Goal: Communication & Community: Answer question/provide support

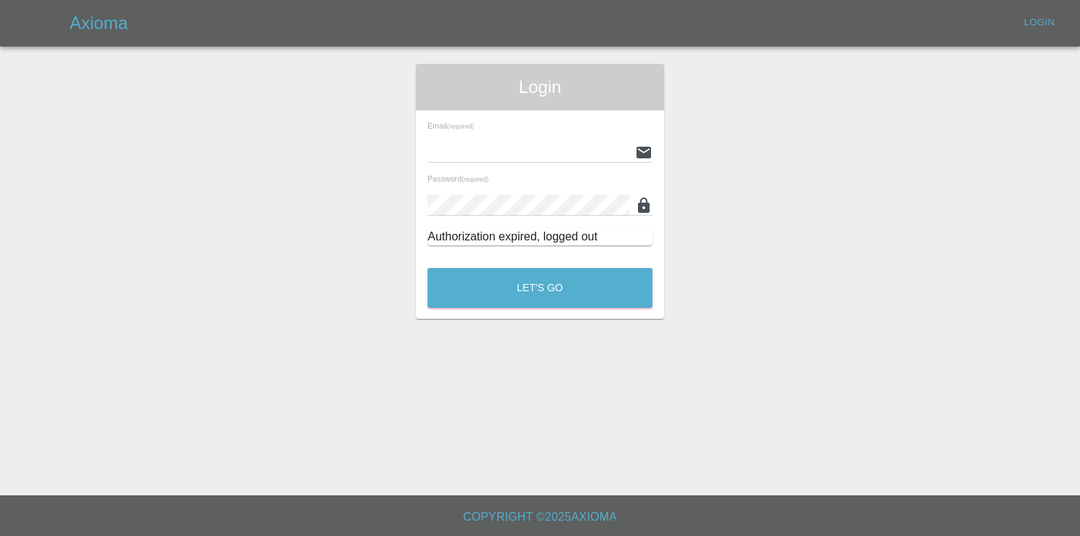
type input "[EMAIL_ADDRESS][DOMAIN_NAME]"
click at [516, 266] on div "Let's Go" at bounding box center [540, 284] width 226 height 54
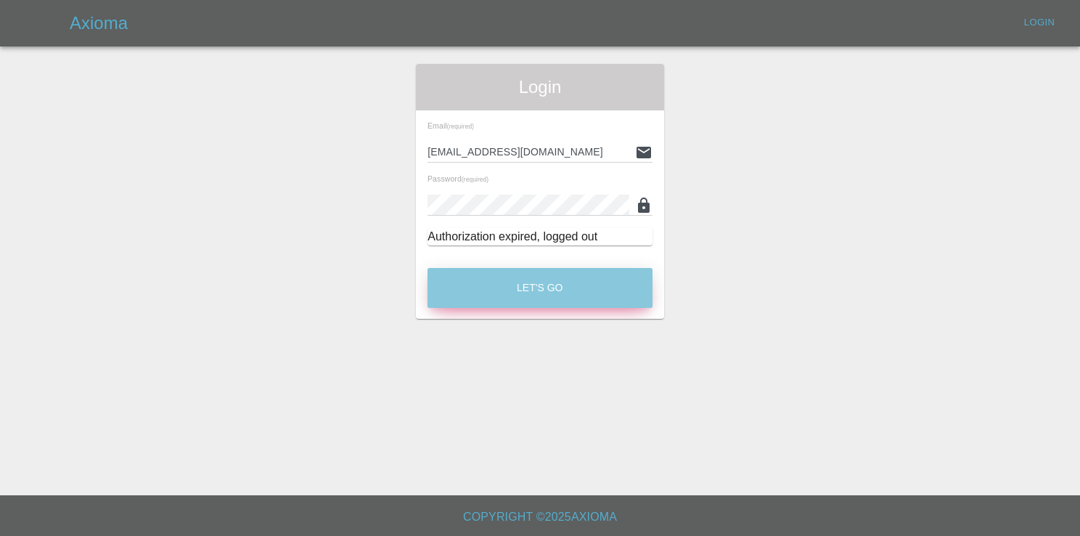
click at [525, 289] on button "Let's Go" at bounding box center [539, 288] width 225 height 40
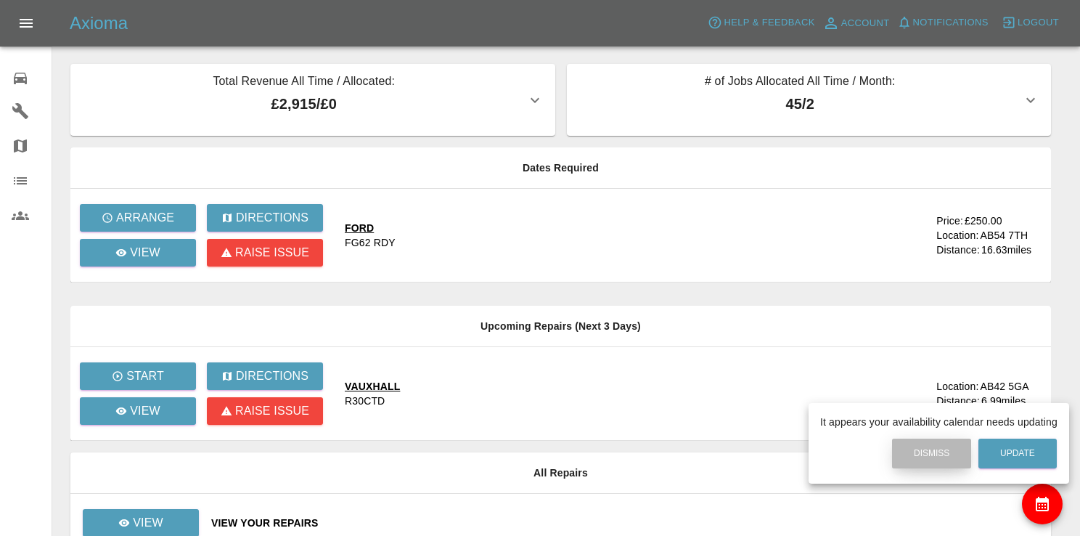
drag, startPoint x: 952, startPoint y: 451, endPoint x: 735, endPoint y: 439, distance: 217.3
click at [951, 450] on button "Dismiss" at bounding box center [931, 453] width 79 height 30
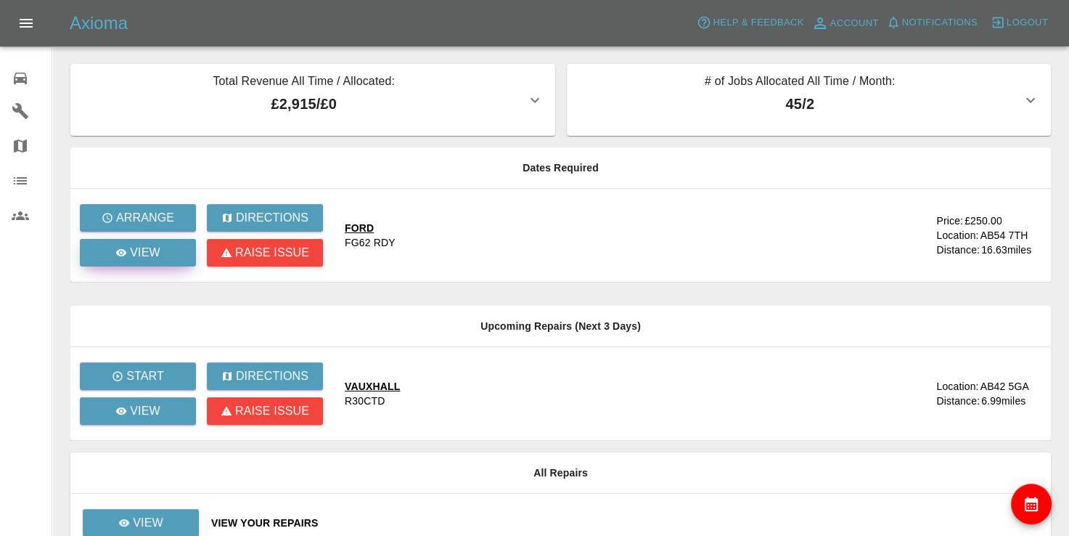
click at [139, 250] on p "View" at bounding box center [145, 252] width 30 height 17
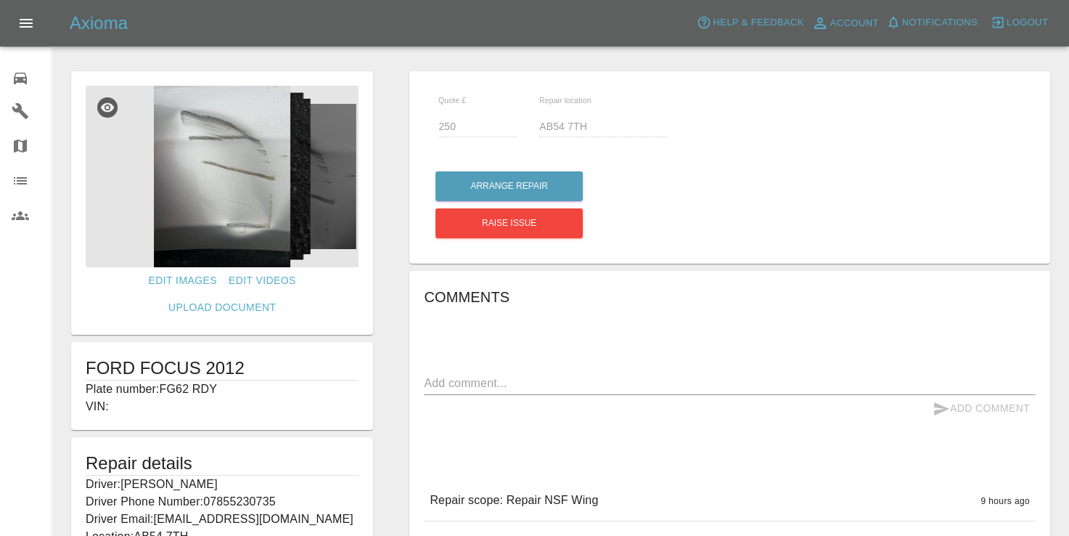
click at [242, 216] on img at bounding box center [222, 176] width 273 height 181
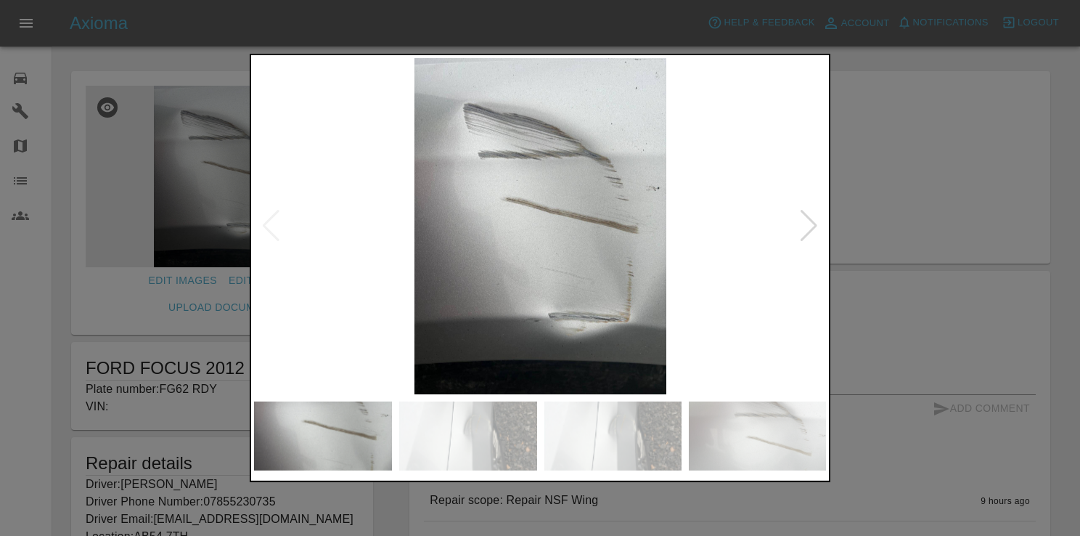
click at [804, 226] on div at bounding box center [809, 226] width 20 height 32
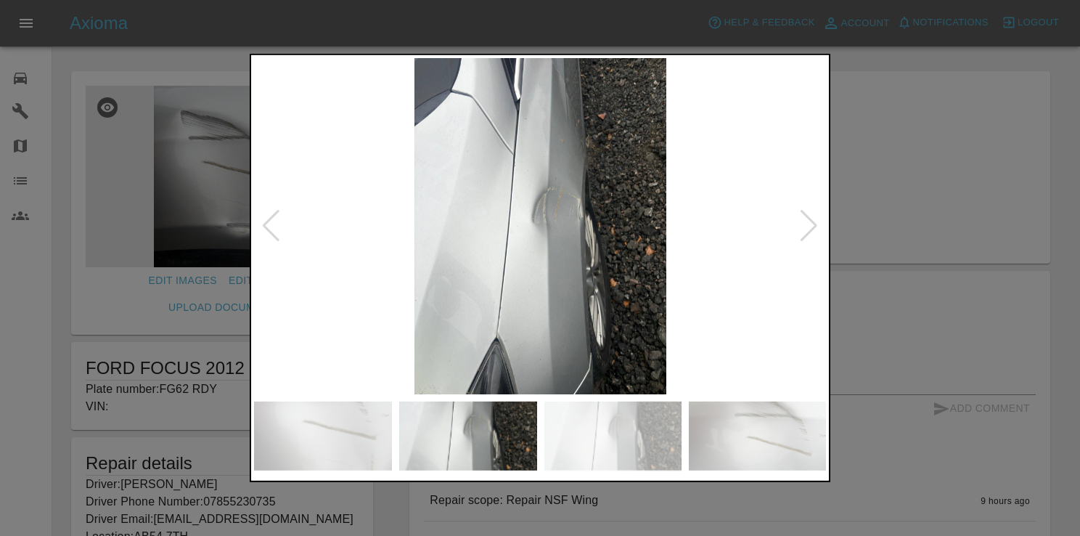
click at [804, 226] on div at bounding box center [809, 226] width 20 height 32
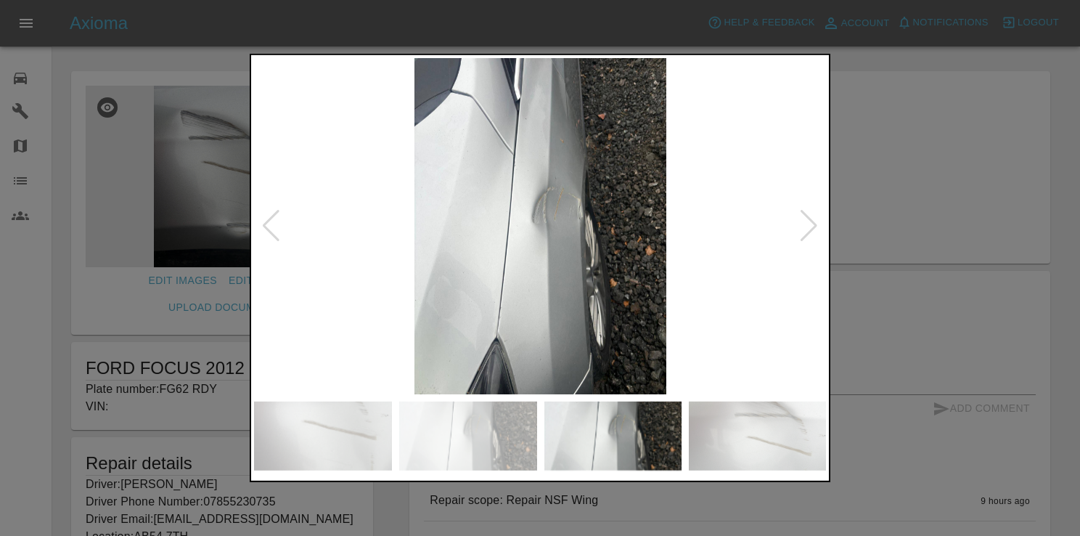
click at [804, 226] on div at bounding box center [809, 226] width 20 height 32
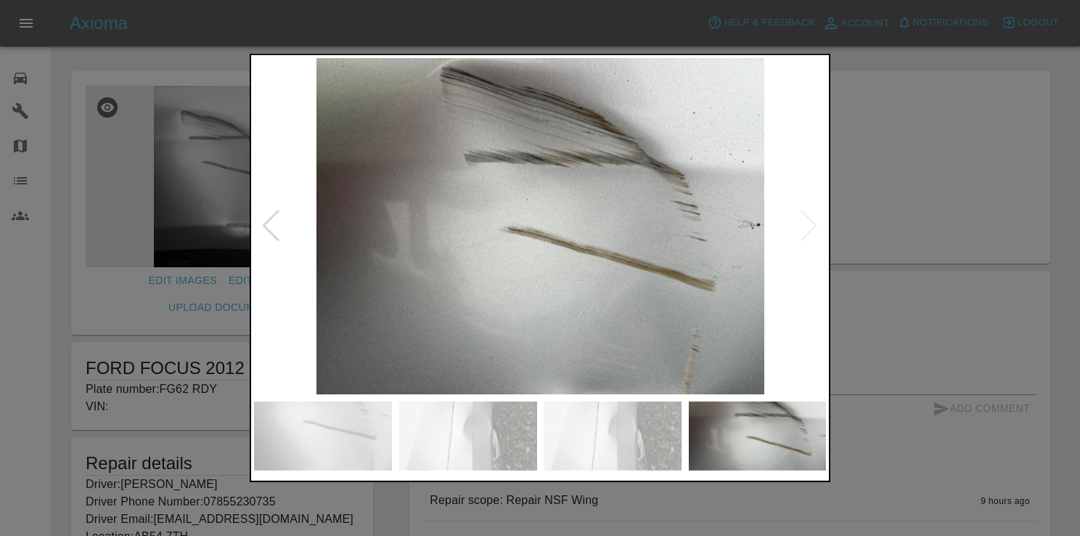
click at [975, 210] on div at bounding box center [540, 268] width 1080 height 536
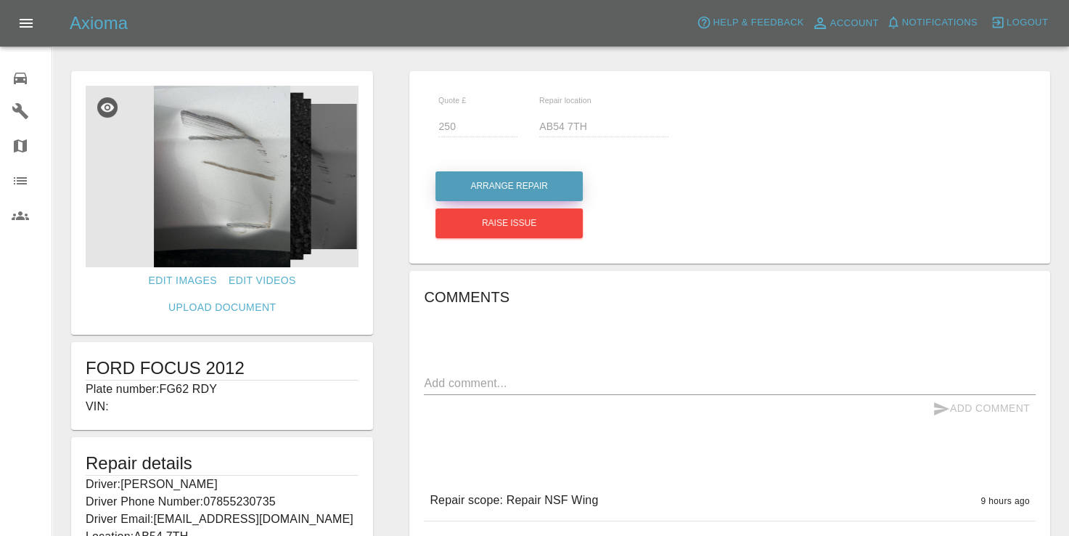
click at [520, 186] on button "Arrange Repair" at bounding box center [508, 186] width 147 height 30
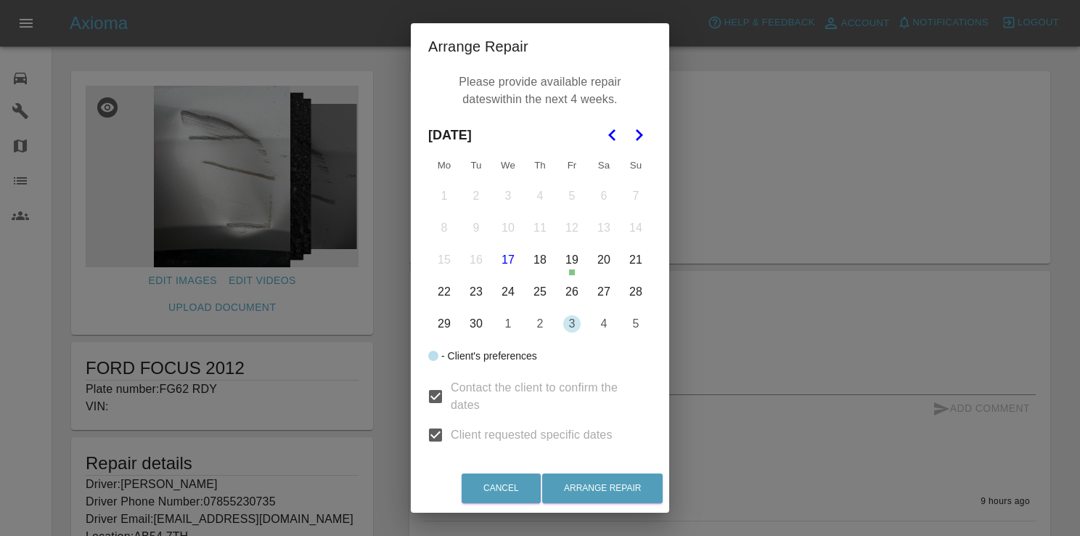
click at [563, 292] on button "26" at bounding box center [572, 292] width 30 height 30
click at [438, 322] on button "29" at bounding box center [444, 323] width 30 height 30
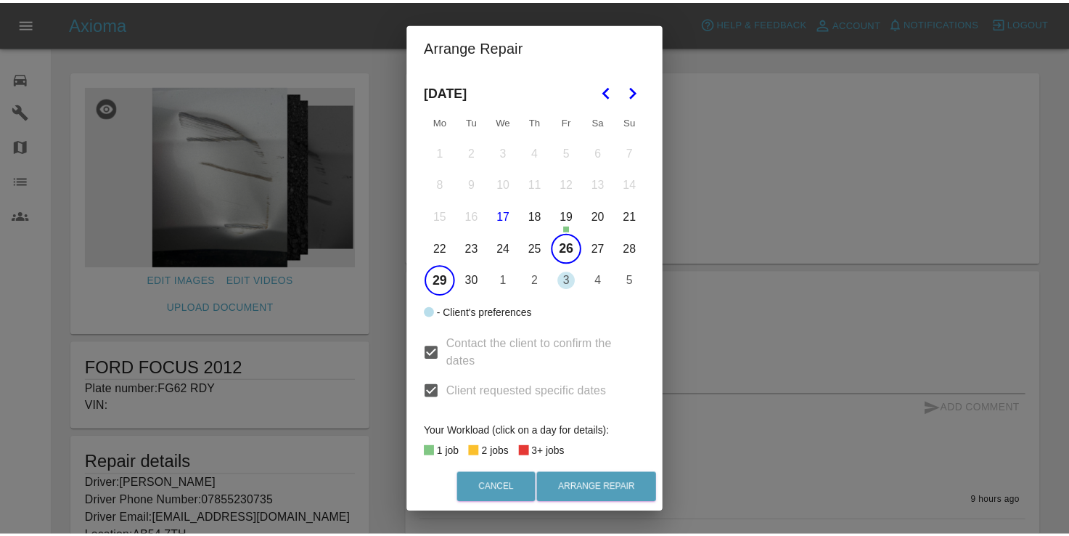
scroll to position [64, 0]
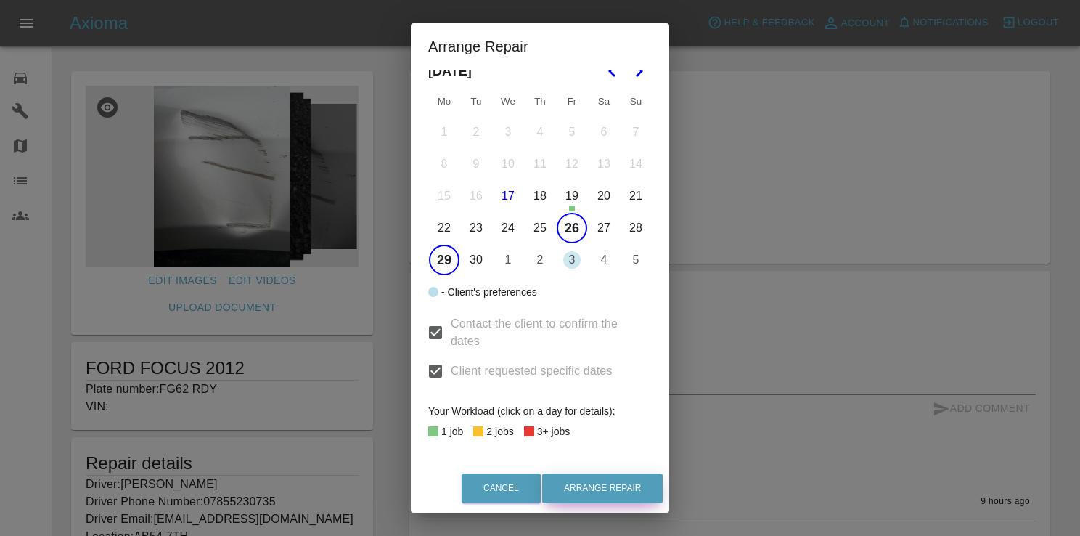
click at [615, 484] on button "Arrange Repair" at bounding box center [602, 488] width 120 height 30
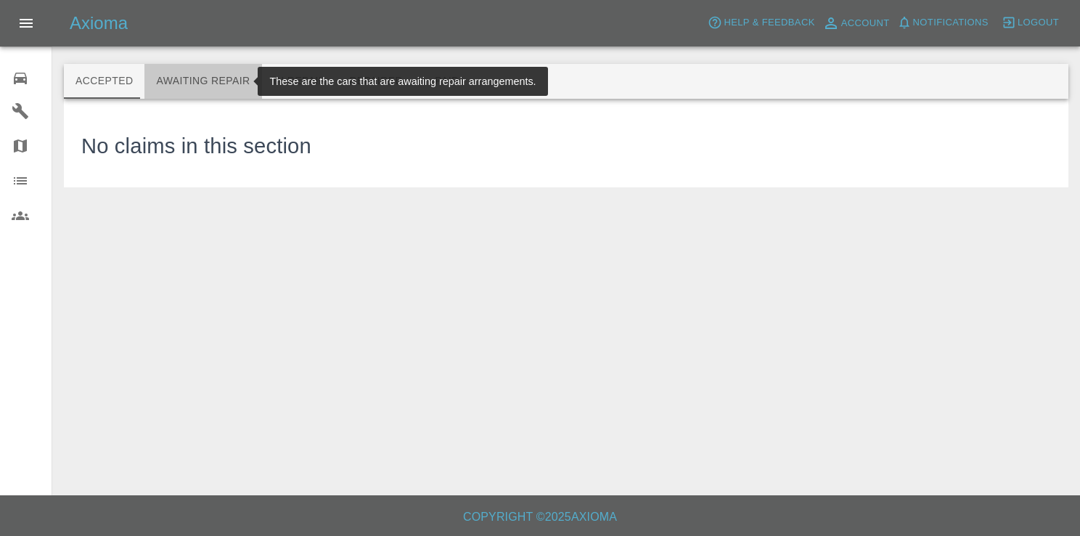
click at [209, 90] on button "Awaiting Repair" at bounding box center [202, 81] width 117 height 35
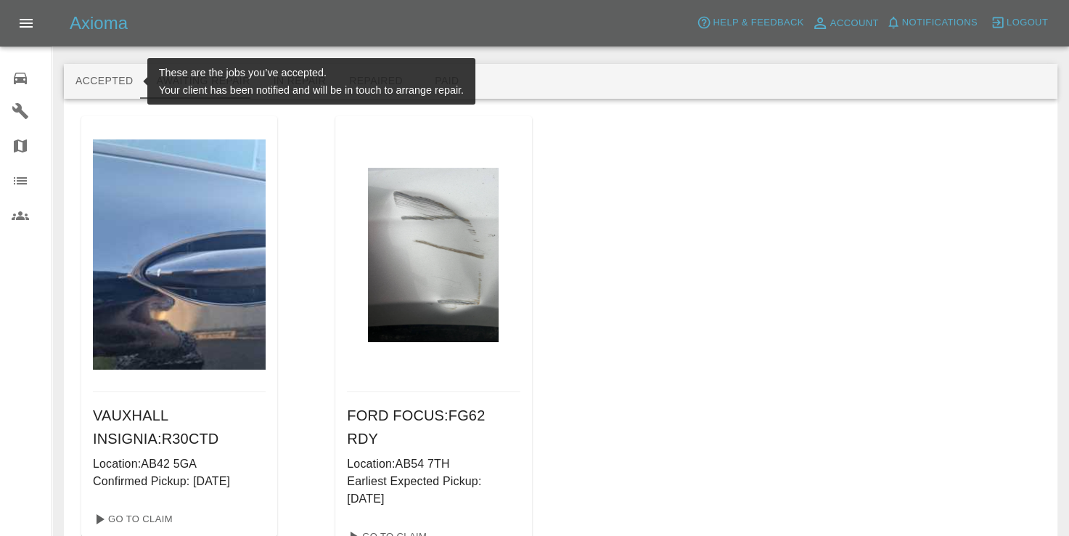
click at [102, 70] on button "Accepted" at bounding box center [104, 81] width 81 height 35
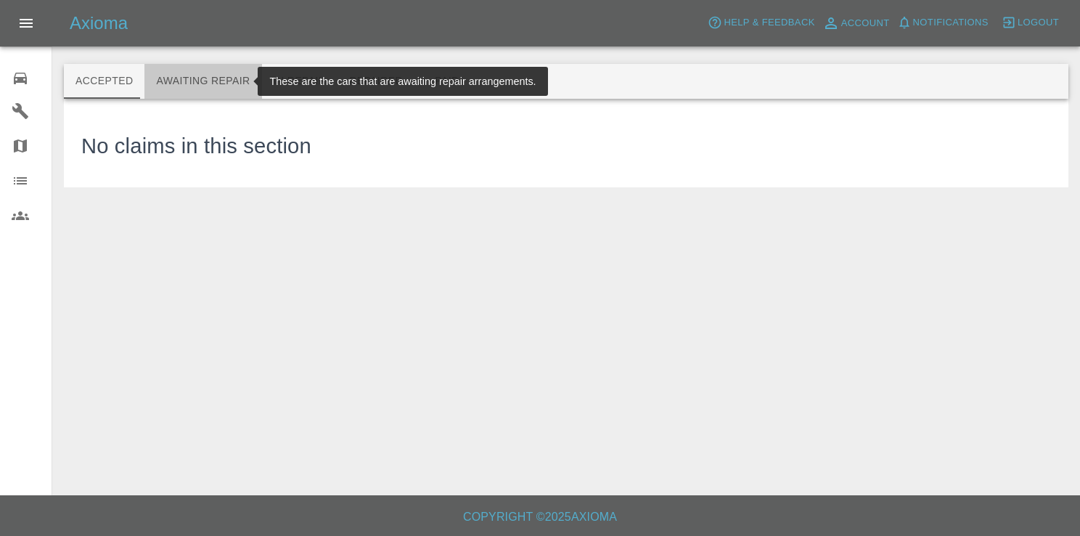
click at [220, 78] on button "Awaiting Repair" at bounding box center [202, 81] width 117 height 35
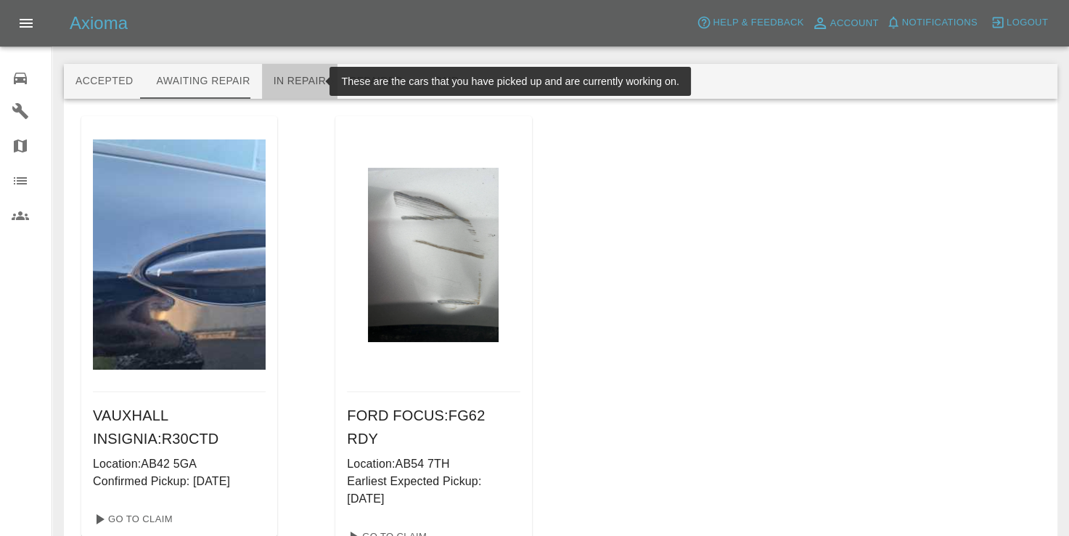
click at [305, 77] on button "In Repair" at bounding box center [300, 81] width 76 height 35
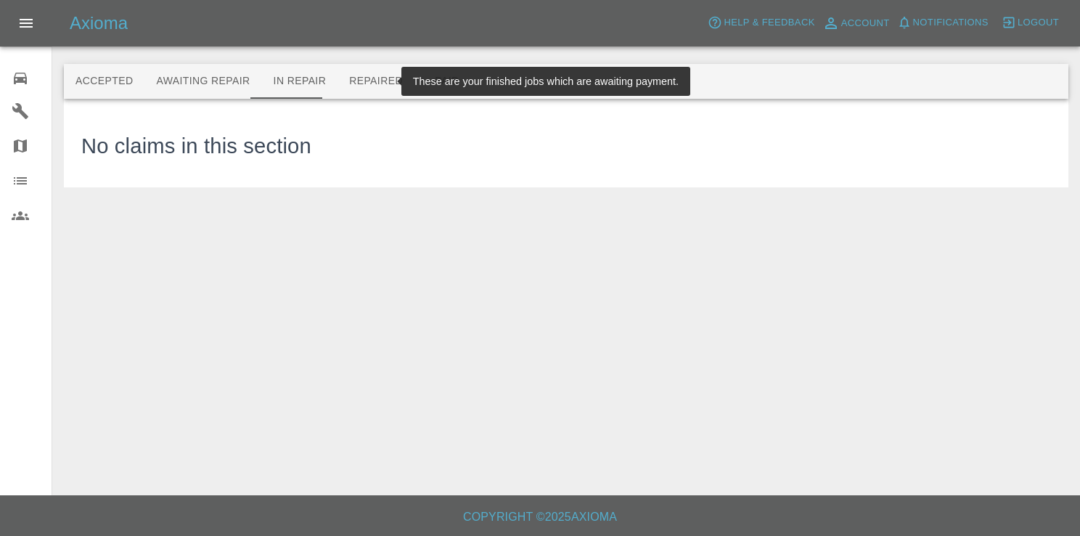
click at [359, 71] on button "Repaired" at bounding box center [375, 81] width 77 height 35
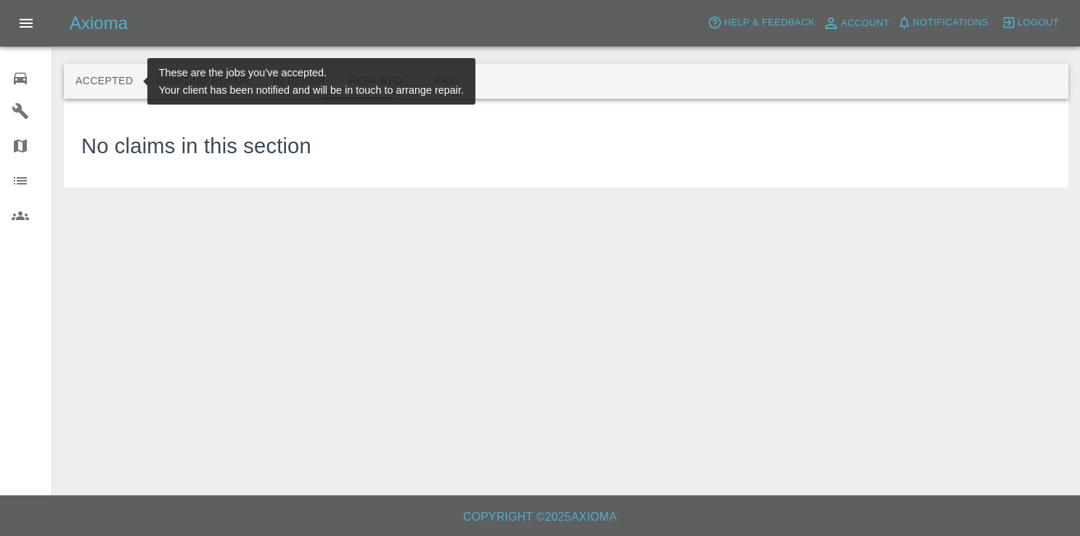
click at [102, 82] on button "Accepted" at bounding box center [104, 81] width 81 height 35
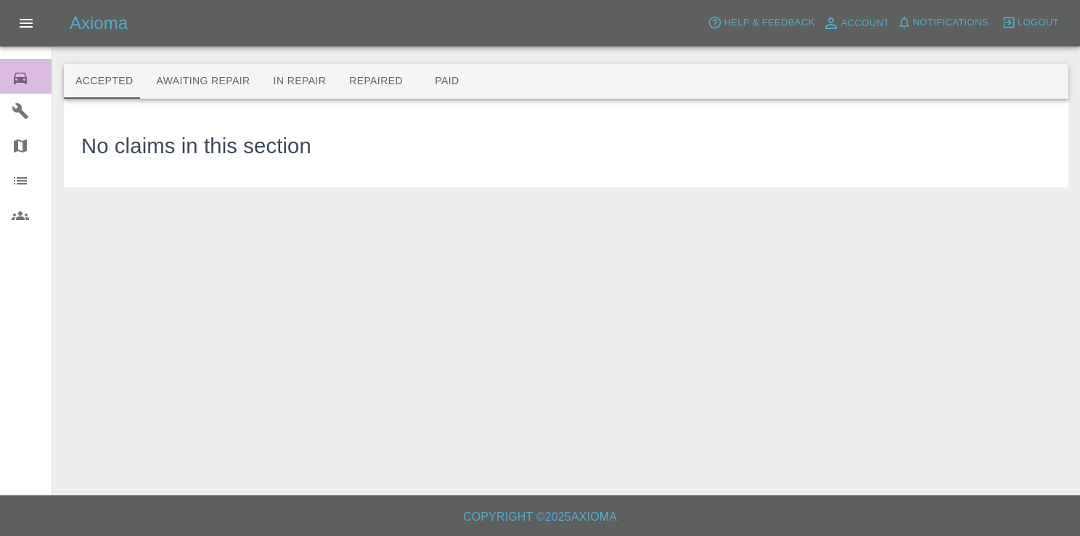
click at [12, 81] on icon at bounding box center [20, 78] width 17 height 17
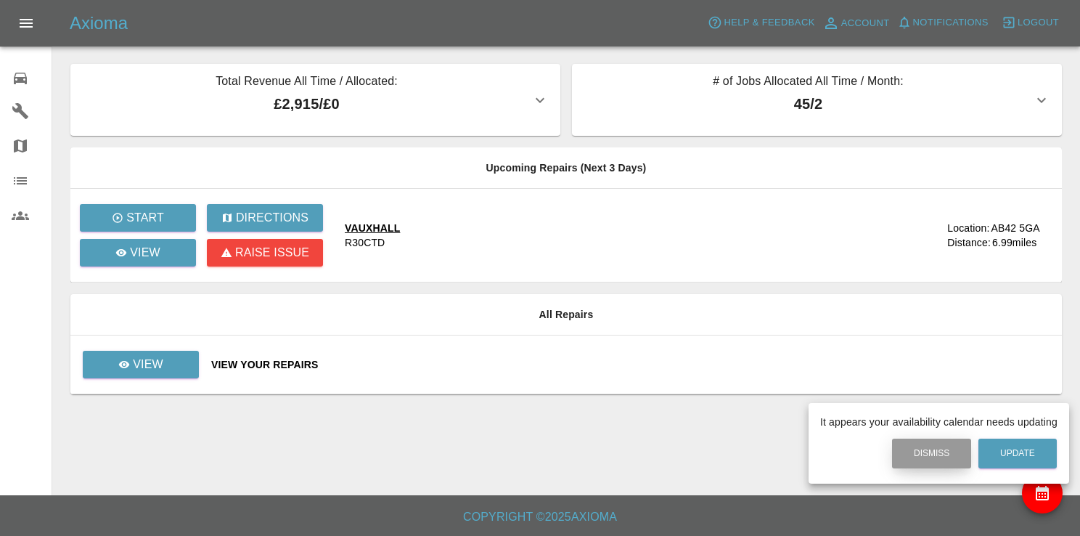
click at [942, 451] on button "Dismiss" at bounding box center [931, 453] width 79 height 30
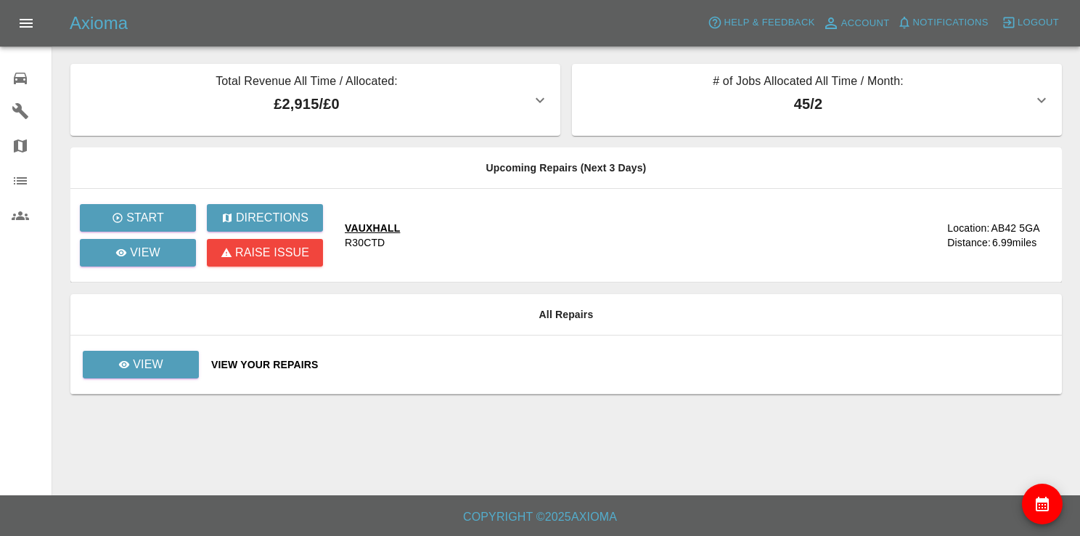
click at [816, 107] on p "45 / 2" at bounding box center [807, 104] width 449 height 22
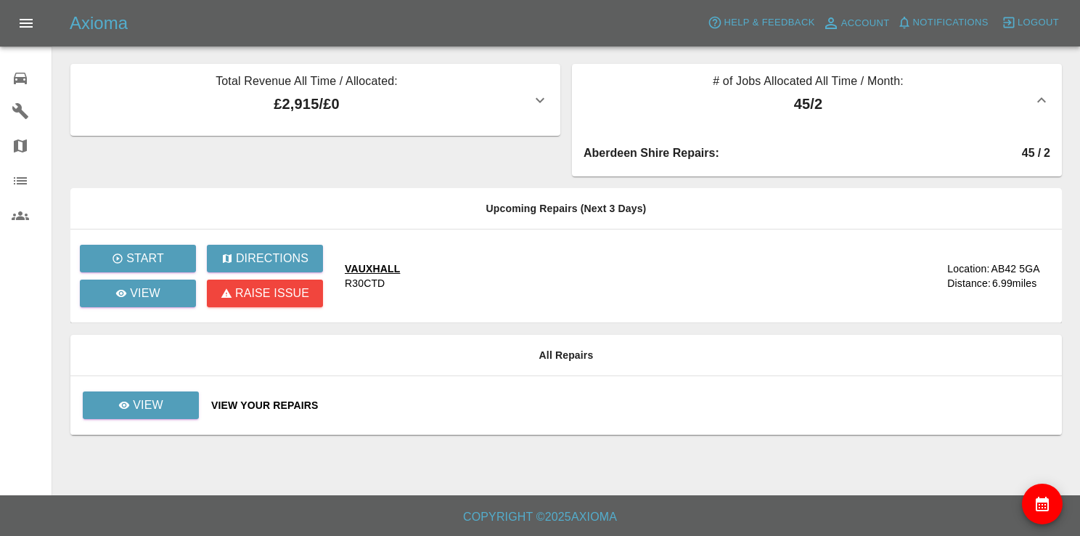
click at [814, 106] on p "45 / 2" at bounding box center [807, 104] width 449 height 22
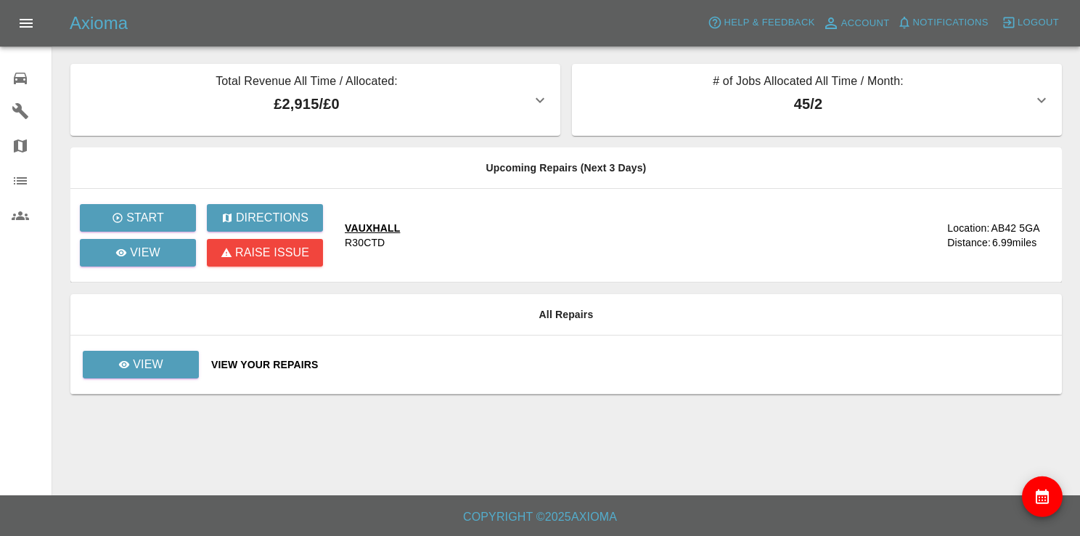
click at [359, 222] on div "VAUXHALL" at bounding box center [372, 228] width 55 height 15
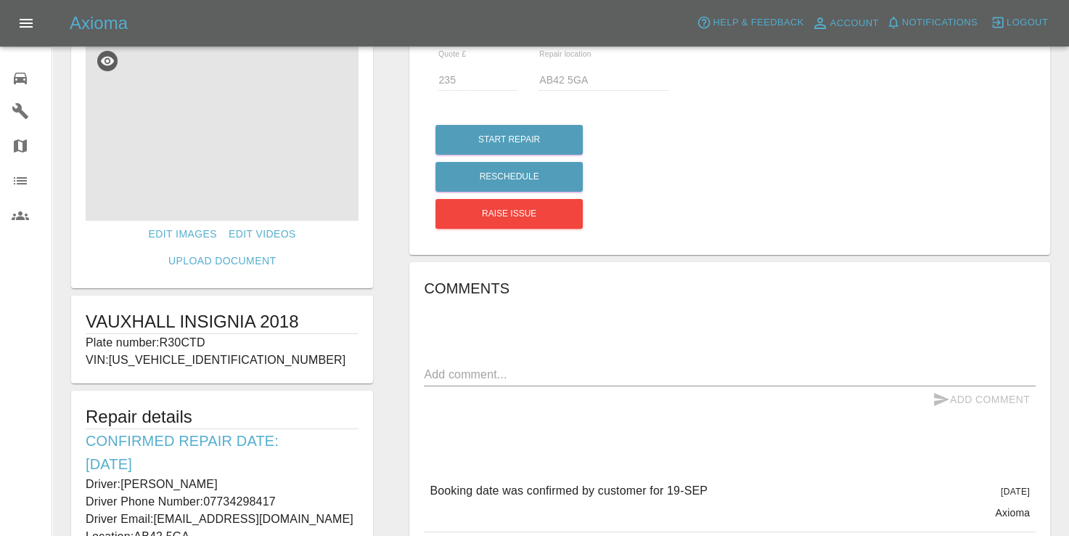
scroll to position [73, 0]
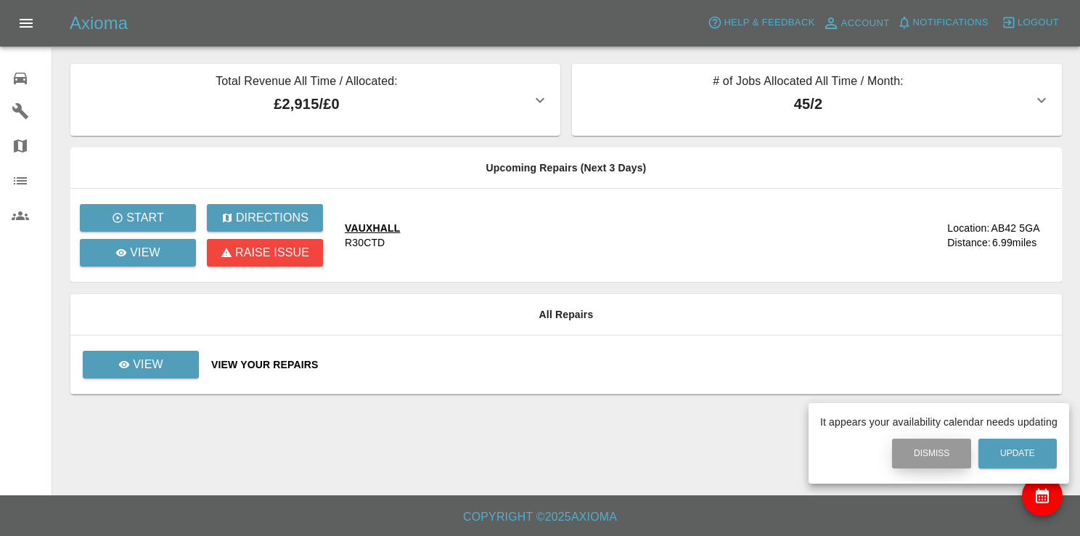
drag, startPoint x: 926, startPoint y: 451, endPoint x: 913, endPoint y: 440, distance: 17.0
click at [925, 450] on button "Dismiss" at bounding box center [931, 453] width 79 height 30
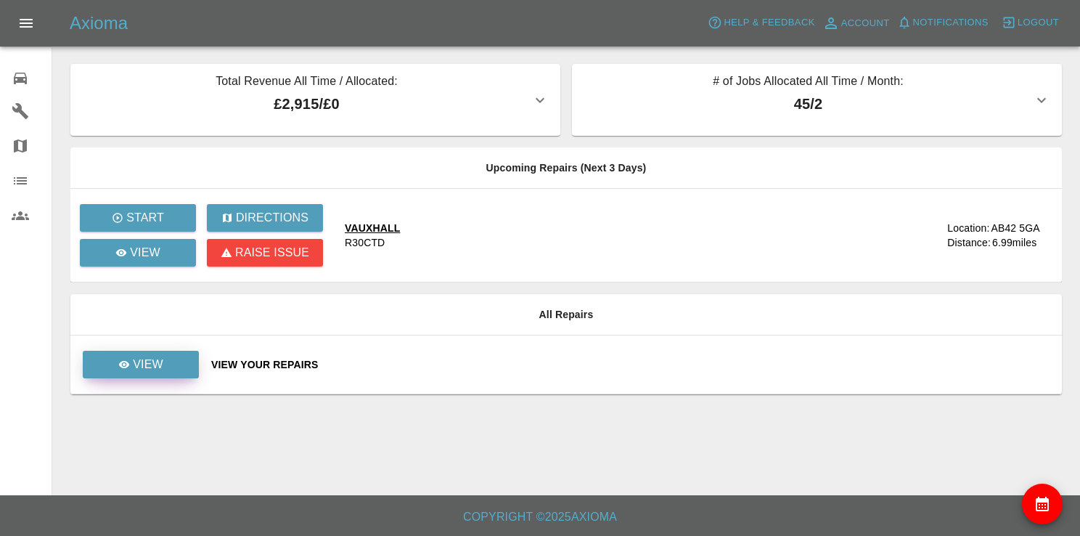
click at [177, 368] on link "View" at bounding box center [141, 365] width 116 height 28
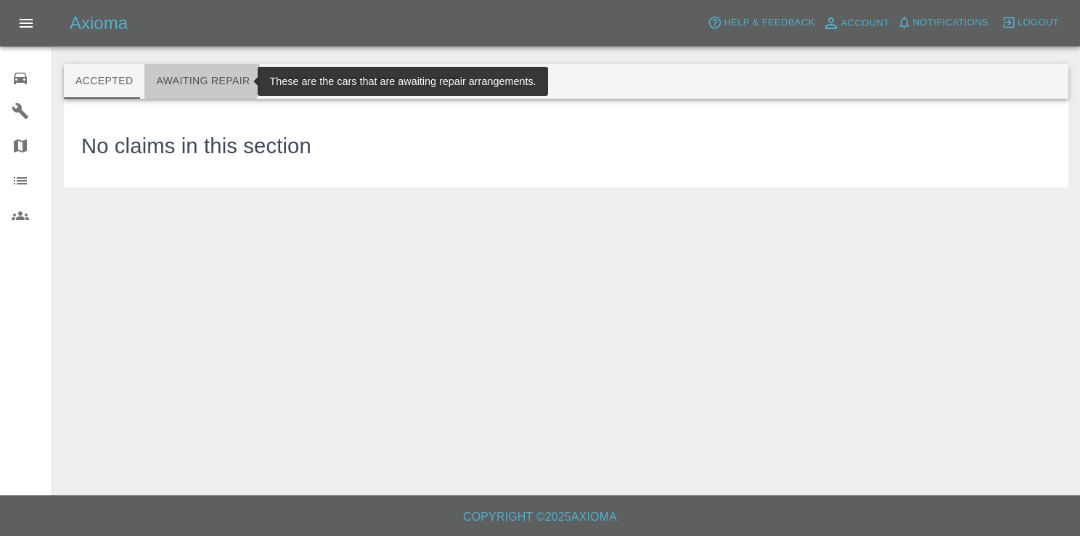
click at [193, 77] on button "Awaiting Repair" at bounding box center [202, 81] width 117 height 35
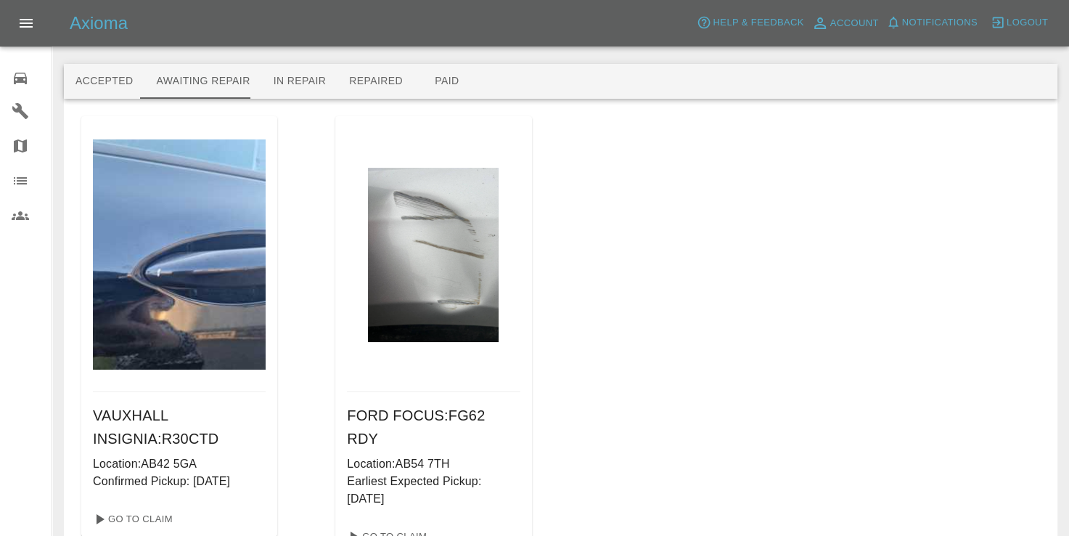
click at [394, 472] on p "Earliest Expected Pickup: [DATE]" at bounding box center [433, 489] width 173 height 35
click at [422, 345] on div at bounding box center [433, 254] width 173 height 276
click at [418, 301] on img at bounding box center [433, 255] width 131 height 174
click at [380, 525] on link "Go To Claim" at bounding box center [385, 536] width 89 height 23
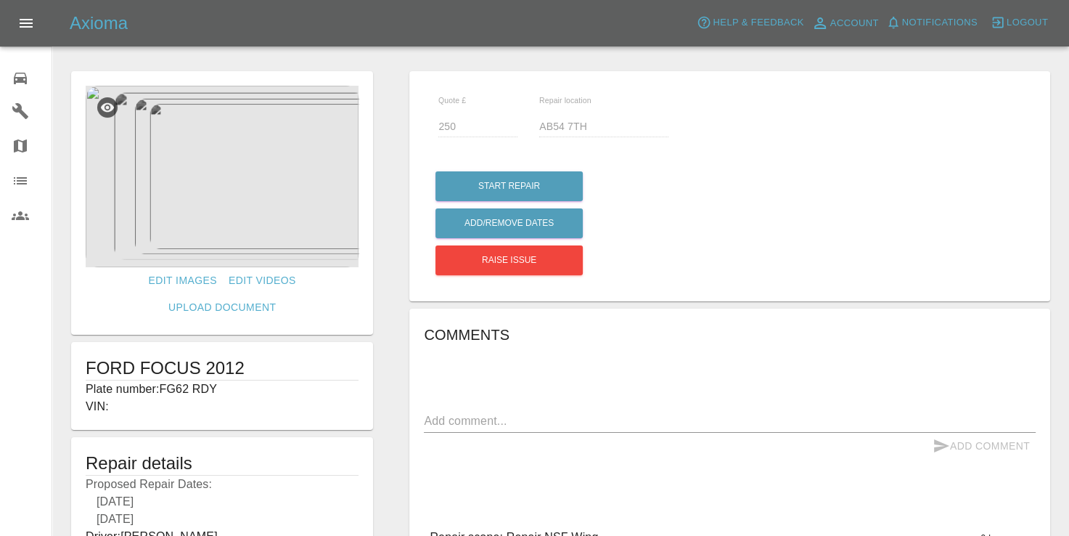
click at [516, 377] on div "Comments x Add Comment Repair scope: Repair NSF Wing 9 hours ago Repair scope: …" at bounding box center [730, 461] width 612 height 277
click at [521, 402] on div "Comments x Add Comment Repair scope: Repair NSF Wing 9 hours ago Repair scope: …" at bounding box center [730, 461] width 612 height 277
click at [442, 408] on div "Comments x Add Comment Repair scope: Repair NSF Wing 9 hours ago Repair scope: …" at bounding box center [730, 461] width 612 height 277
click at [446, 414] on textarea at bounding box center [730, 420] width 612 height 17
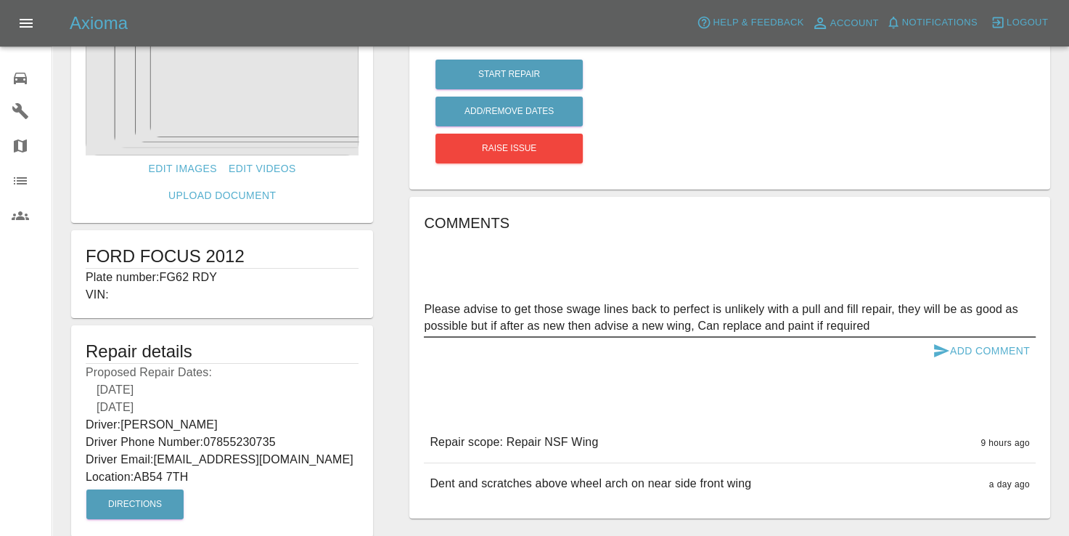
scroll to position [212, 0]
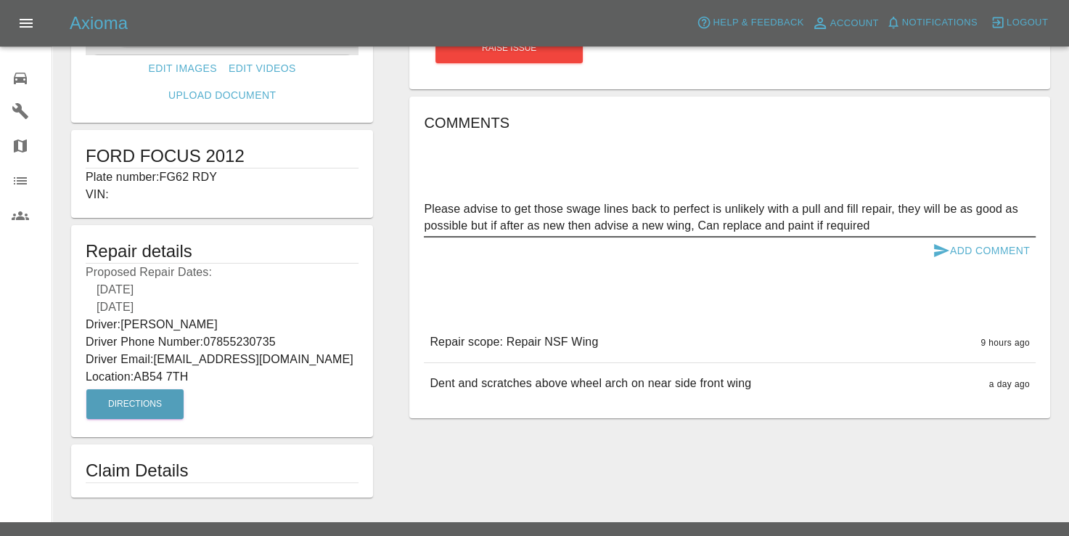
type textarea "Please advise to get those swage lines back to perfect is unlikely with a pull …"
click at [967, 250] on button "Add Comment" at bounding box center [981, 250] width 109 height 27
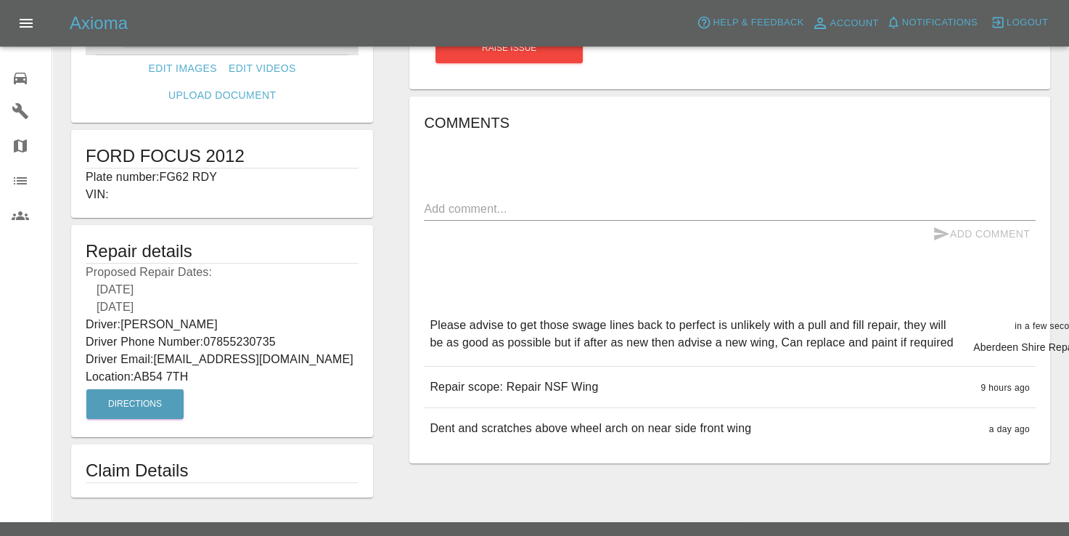
click at [936, 309] on div "Please advise to get those swage lines back to perfect is unlikely with a pull …" at bounding box center [730, 335] width 612 height 61
click at [928, 314] on div "Please advise to get those swage lines back to perfect is unlikely with a pull …" at bounding box center [730, 335] width 612 height 61
